Goal: Transaction & Acquisition: Purchase product/service

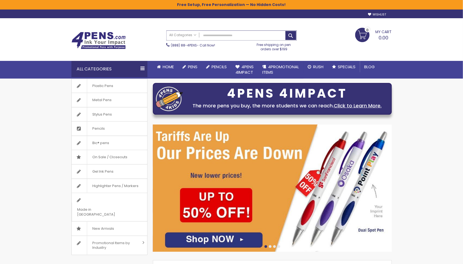
click at [262, 37] on input "Search" at bounding box center [232, 36] width 130 height 10
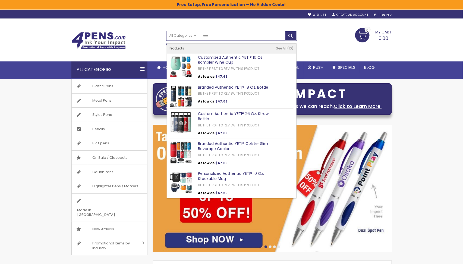
type input "******"
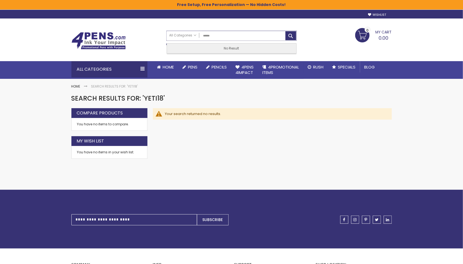
click at [235, 39] on input "******" at bounding box center [232, 36] width 130 height 10
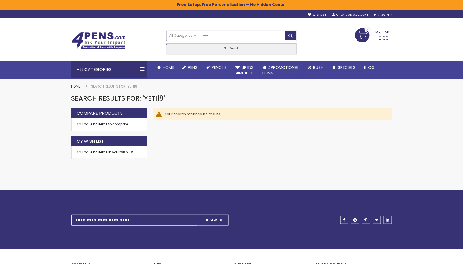
type input "****"
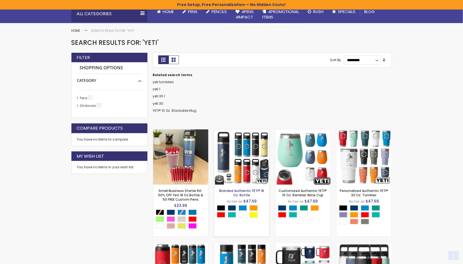
scroll to position [57, 0]
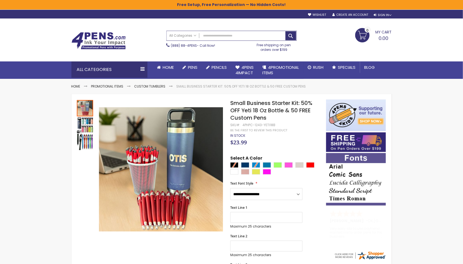
scroll to position [7, 0]
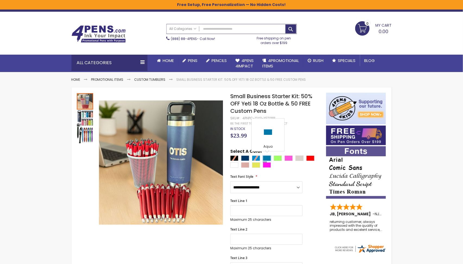
click at [268, 156] on div "Aqua" at bounding box center [267, 157] width 8 height 5
type input "****"
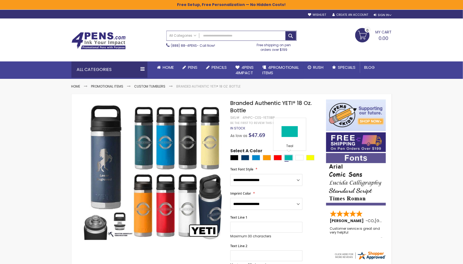
click at [288, 157] on div "Teal" at bounding box center [289, 157] width 8 height 5
type input "****"
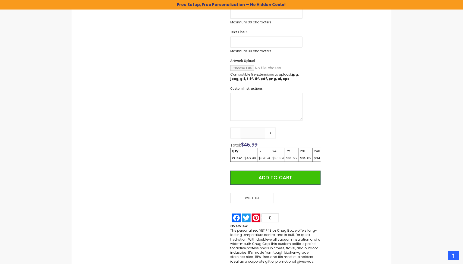
scroll to position [301, 0]
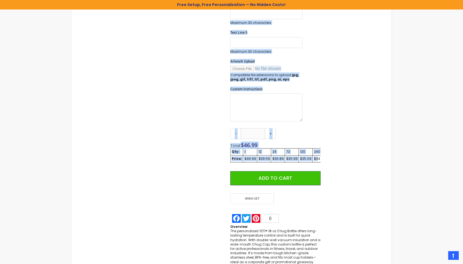
drag, startPoint x: 313, startPoint y: 156, endPoint x: 336, endPoint y: 157, distance: 23.4
click at [337, 157] on div "Skip to the end of the images gallery Skip to the beginning of the images galle…" at bounding box center [231, 44] width 315 height 492
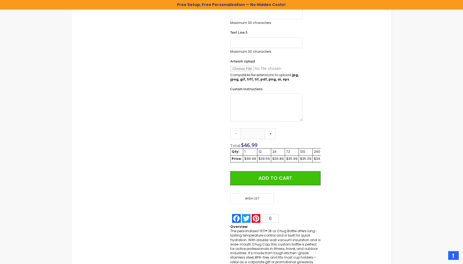
click at [319, 158] on td "$34.19" at bounding box center [319, 158] width 13 height 7
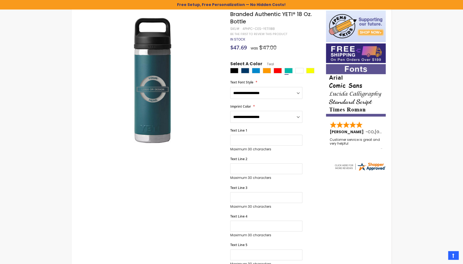
scroll to position [29, 0]
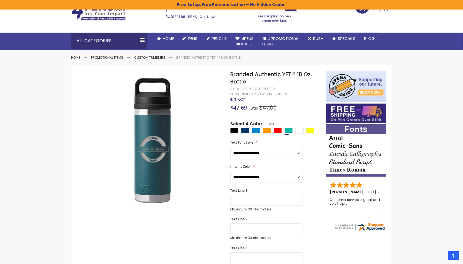
click at [273, 89] on div "4PHPC-CES-YETI18B" at bounding box center [259, 89] width 32 height 4
copy div "YETI18B"
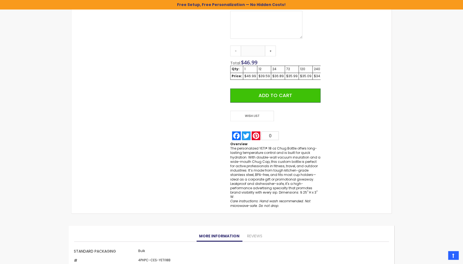
scroll to position [370, 0]
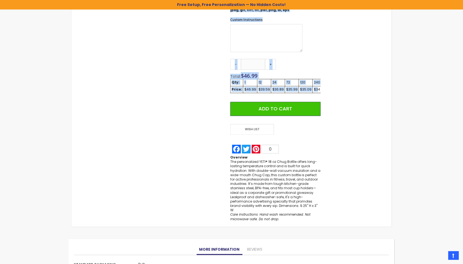
drag, startPoint x: 315, startPoint y: 90, endPoint x: 332, endPoint y: 89, distance: 16.9
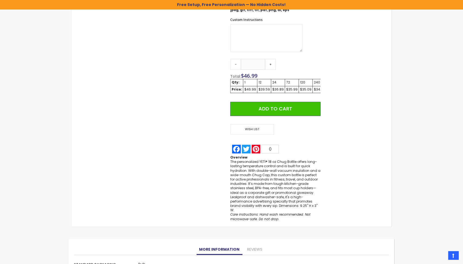
click at [318, 93] on td "$34.19" at bounding box center [319, 89] width 13 height 7
click at [317, 91] on div "$34.19" at bounding box center [319, 90] width 10 height 4
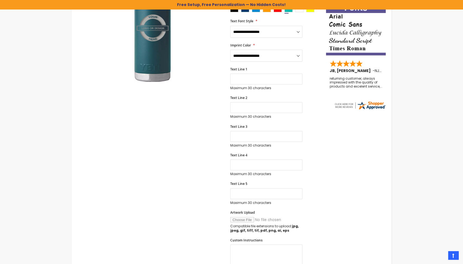
scroll to position [0, 0]
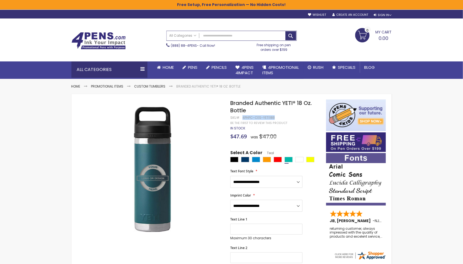
drag, startPoint x: 243, startPoint y: 117, endPoint x: 273, endPoint y: 118, distance: 30.5
click at [273, 118] on div "4PHPC-CES-YETI18B" at bounding box center [259, 118] width 32 height 4
copy div "4PHPC-CES-YETI18B"
click at [268, 117] on div "4PHPC-CES-YETI18B" at bounding box center [259, 118] width 32 height 4
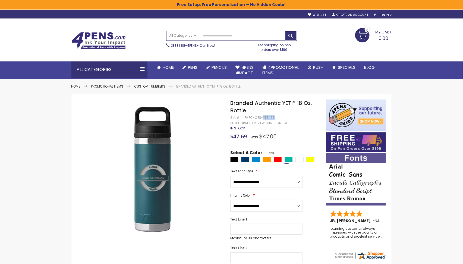
click at [268, 117] on div "4PHPC-CES-YETI18B" at bounding box center [259, 118] width 32 height 4
copy div "YETI18B"
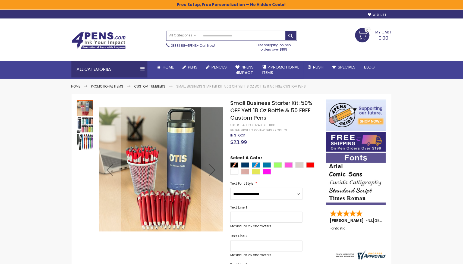
click at [85, 119] on img "Small Business Starter Kit: 50% OFF Yeti 18 Oz Bottle & 50 FREE Custom Pens" at bounding box center [85, 125] width 16 height 16
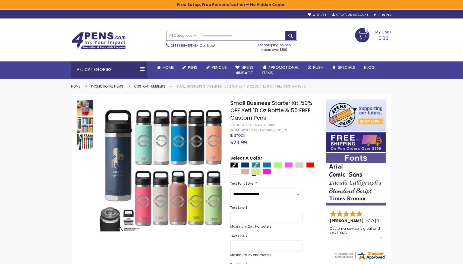
click at [257, 173] on div "Neon Lime" at bounding box center [256, 171] width 8 height 5
type input "****"
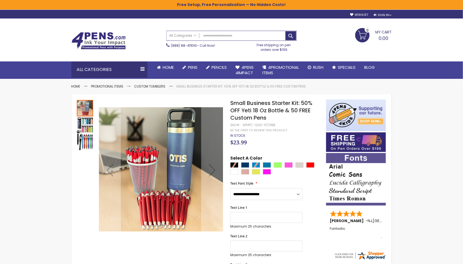
click at [83, 126] on img "Small Business Starter Kit: 50% OFF Yeti 18 Oz Bottle & 50 FREE Custom Pens" at bounding box center [85, 125] width 16 height 16
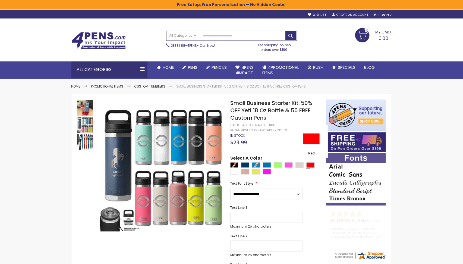
click at [311, 166] on div "Red" at bounding box center [311, 164] width 8 height 5
type input "****"
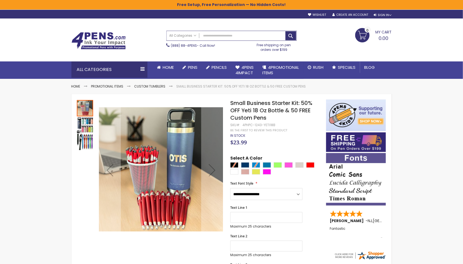
click at [81, 123] on img "Small Business Starter Kit: 50% OFF Yeti 18 Oz Bottle & 50 FREE Custom Pens" at bounding box center [85, 125] width 16 height 16
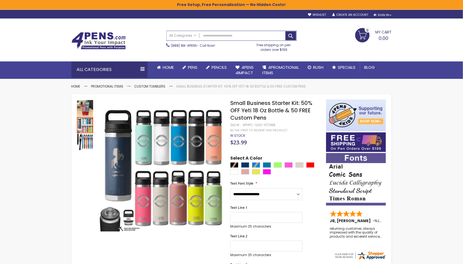
click at [259, 165] on div at bounding box center [276, 169] width 93 height 14
click at [270, 165] on div "Aqua" at bounding box center [267, 164] width 8 height 5
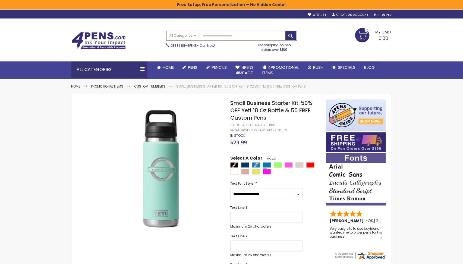
click at [277, 168] on div at bounding box center [276, 169] width 93 height 14
click at [278, 164] on div "Green Light" at bounding box center [278, 164] width 8 height 5
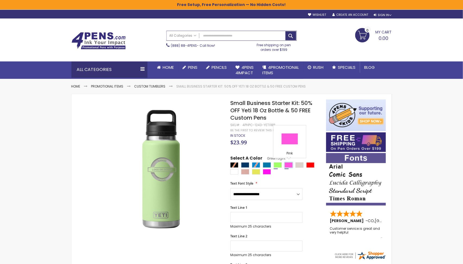
click at [289, 166] on div "Pink" at bounding box center [289, 164] width 8 height 5
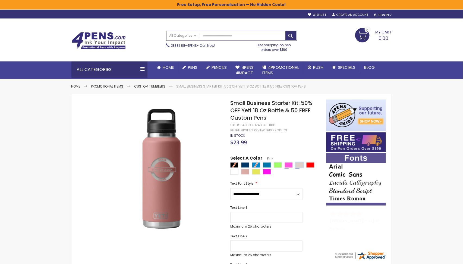
click at [298, 165] on div "Sand" at bounding box center [300, 164] width 8 height 5
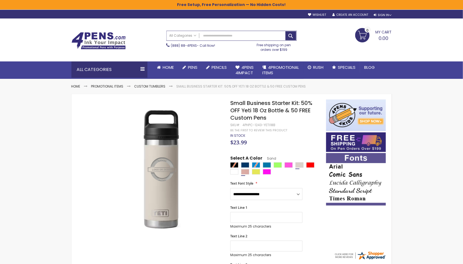
click at [245, 173] on div "Peach" at bounding box center [245, 171] width 8 height 5
type input "****"
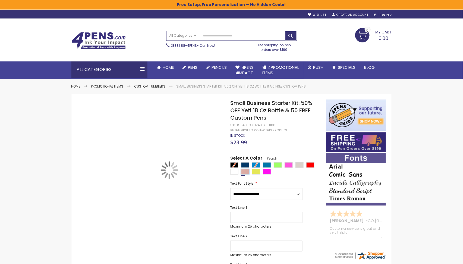
click at [245, 173] on div "Peach" at bounding box center [245, 171] width 8 height 5
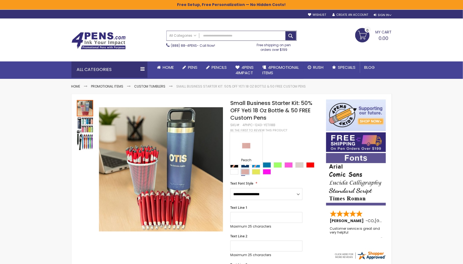
click at [248, 170] on div "Peach" at bounding box center [245, 171] width 8 height 5
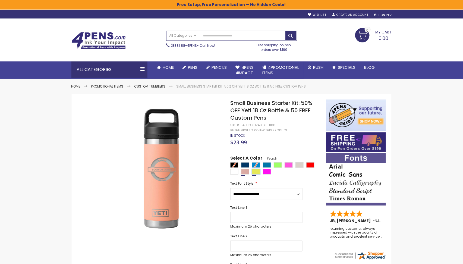
click at [256, 171] on div "Neon Lime" at bounding box center [256, 171] width 8 height 5
type input "****"
click at [256, 171] on div "Neon Lime" at bounding box center [256, 171] width 8 height 5
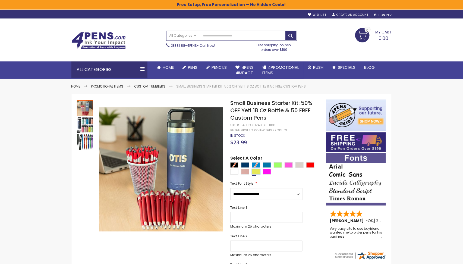
click at [257, 172] on div "Neon Lime" at bounding box center [256, 171] width 8 height 5
type input "****"
click at [257, 172] on div "Neon Lime" at bounding box center [256, 171] width 8 height 5
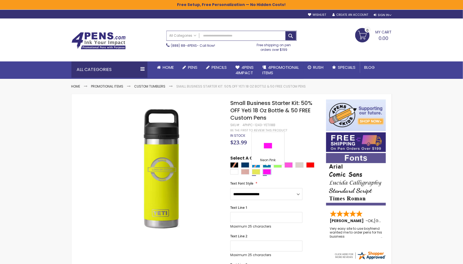
click at [267, 173] on div "Neon Pink" at bounding box center [267, 171] width 8 height 5
type input "****"
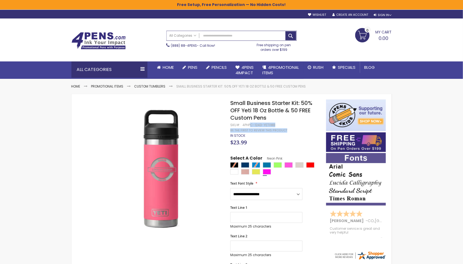
drag, startPoint x: 278, startPoint y: 123, endPoint x: 250, endPoint y: 124, distance: 28.5
click at [250, 124] on div "4PHPC-1243-YETI18B" at bounding box center [259, 125] width 33 height 4
drag, startPoint x: 242, startPoint y: 125, endPoint x: 274, endPoint y: 123, distance: 31.6
click at [274, 123] on div "4PHPC-1243-YETI18B" at bounding box center [259, 125] width 33 height 4
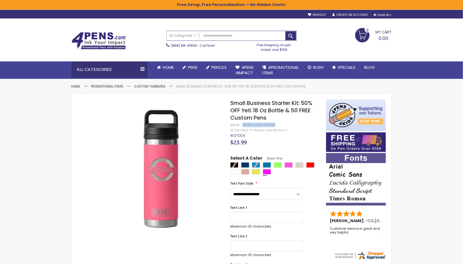
copy div "4PHPC-1243-YETI18B"
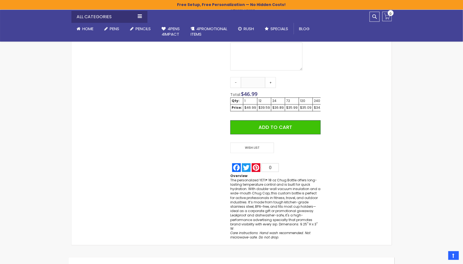
scroll to position [350, 0]
